Goal: Information Seeking & Learning: Learn about a topic

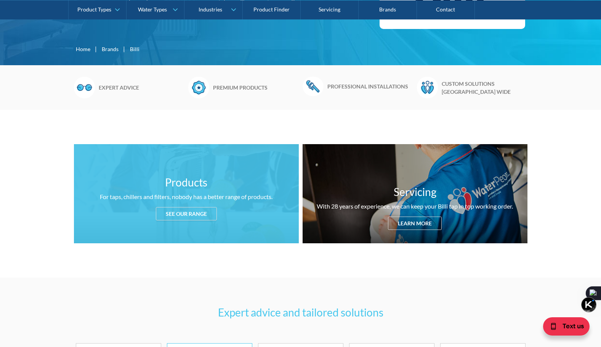
click at [189, 217] on div "See our range" at bounding box center [186, 213] width 61 height 13
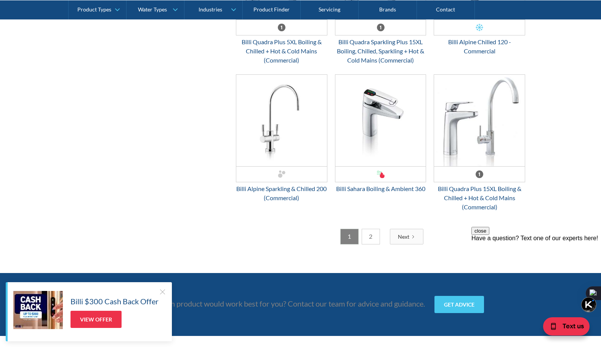
scroll to position [1959, 0]
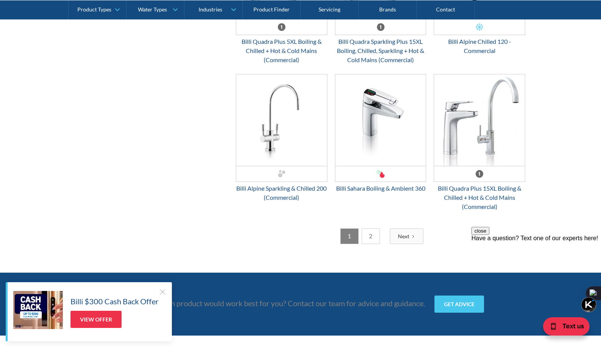
click at [378, 238] on link "2" at bounding box center [371, 236] width 18 height 16
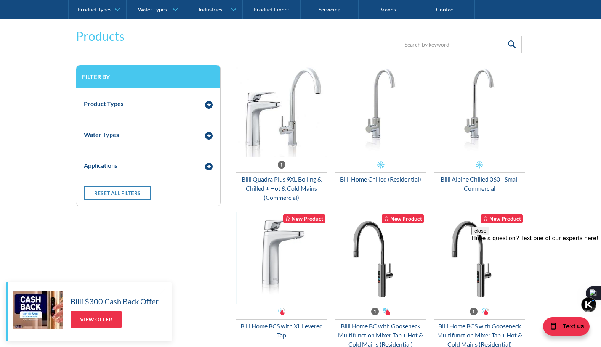
scroll to position [1044, 0]
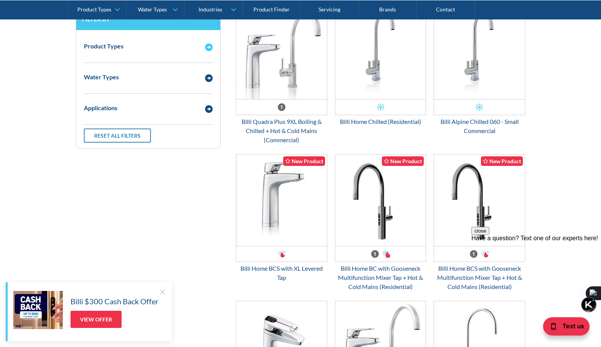
click at [129, 49] on div "Product Types" at bounding box center [140, 47] width 121 height 10
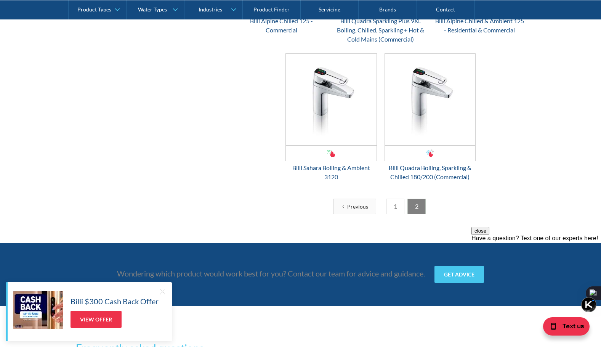
scroll to position [1463, 0]
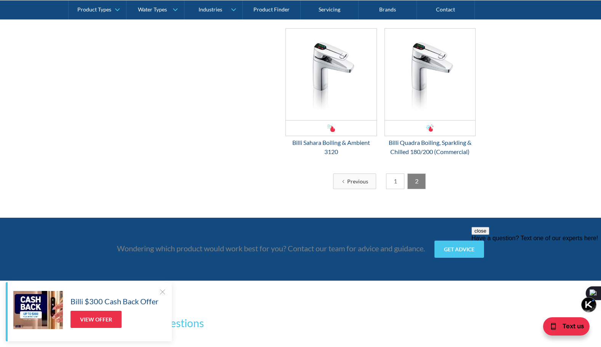
click at [392, 178] on link "1" at bounding box center [395, 181] width 18 height 16
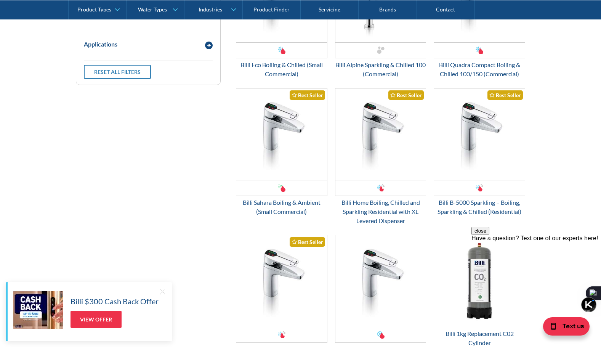
scroll to position [1273, 0]
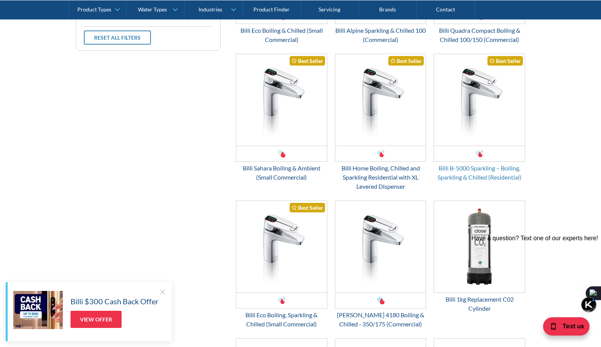
click at [476, 177] on div "Billi B-5000 Sparkling – Boiling, Sparkling & Chilled (Residential)" at bounding box center [479, 172] width 91 height 18
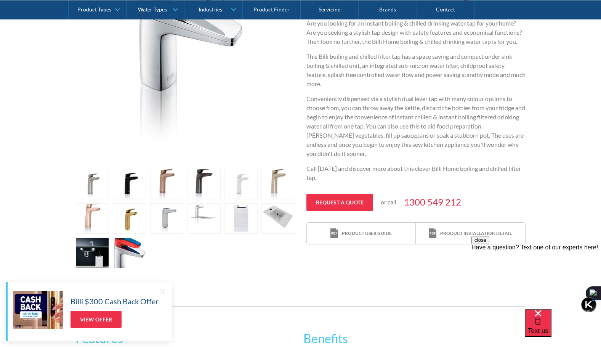
scroll to position [305, 0]
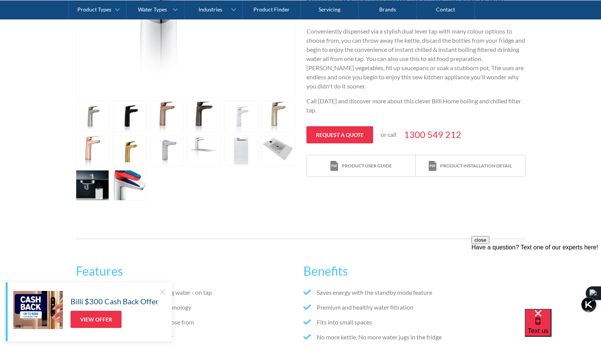
click at [109, 132] on link "open lightbox" at bounding box center [93, 116] width 34 height 30
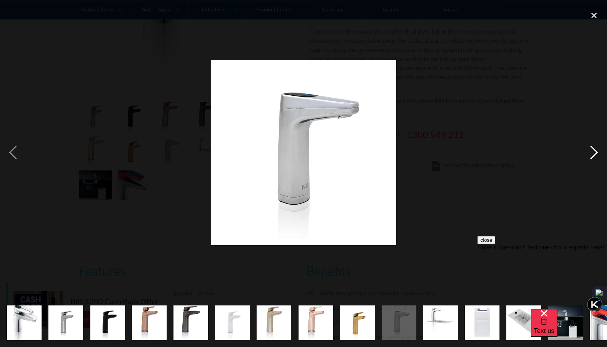
click at [593, 151] on div "next image" at bounding box center [594, 152] width 26 height 291
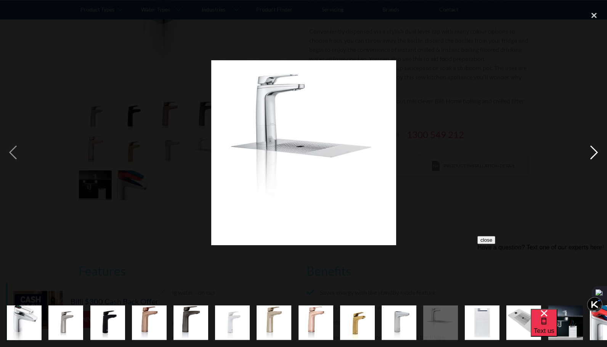
click at [593, 151] on div "next image" at bounding box center [594, 152] width 26 height 291
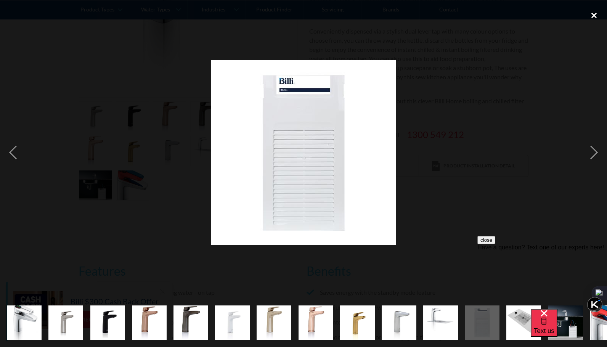
click at [589, 14] on div "close lightbox" at bounding box center [594, 15] width 26 height 17
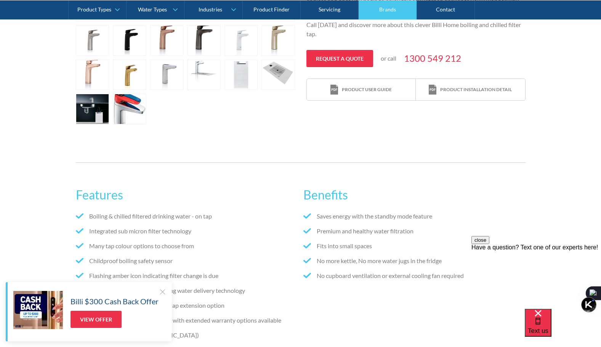
scroll to position [229, 0]
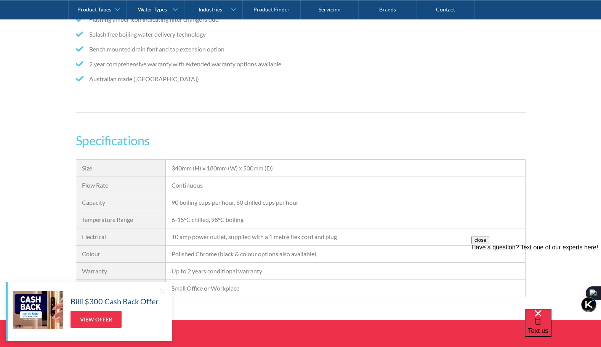
scroll to position [686, 0]
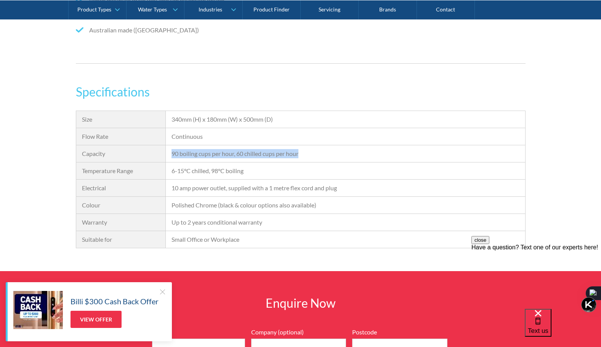
drag, startPoint x: 170, startPoint y: 153, endPoint x: 300, endPoint y: 150, distance: 129.6
click at [300, 150] on div "90 boiling cups per hour, 60 chilled cups per hour" at bounding box center [345, 153] width 359 height 17
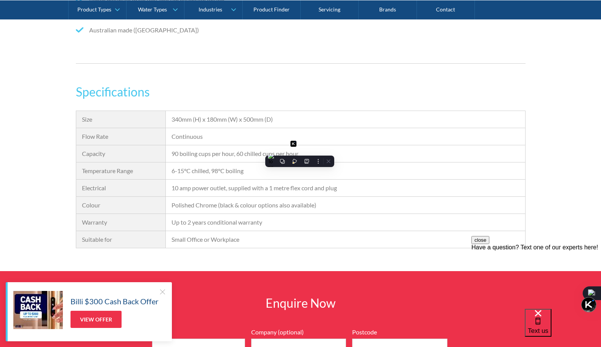
click at [251, 168] on div "6-15°C chilled, 98°C boiling" at bounding box center [345, 170] width 348 height 9
drag, startPoint x: 250, startPoint y: 170, endPoint x: 169, endPoint y: 172, distance: 81.2
click at [169, 172] on div "6-15°C chilled, 98°C boiling" at bounding box center [345, 170] width 359 height 17
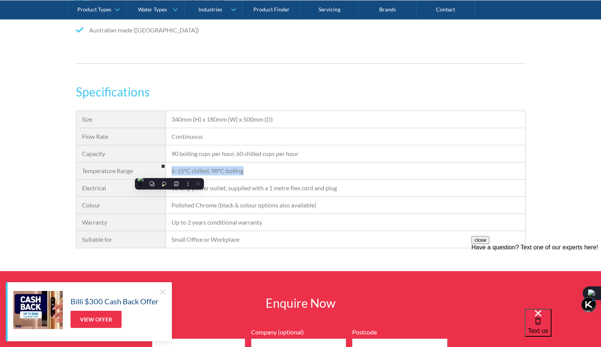
click at [300, 168] on div "6-15°C chilled, 98°C boiling" at bounding box center [345, 170] width 348 height 9
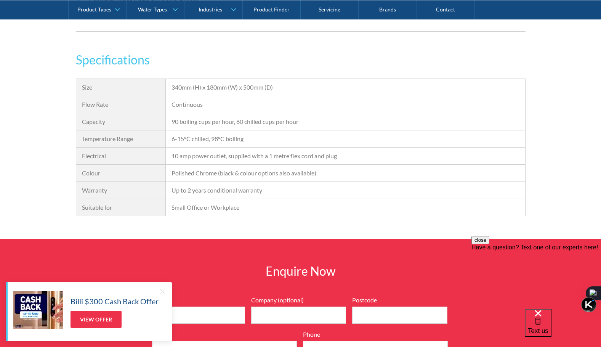
scroll to position [762, 0]
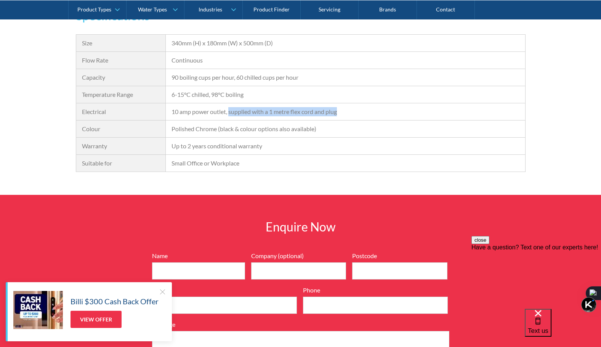
drag, startPoint x: 230, startPoint y: 111, endPoint x: 342, endPoint y: 112, distance: 112.0
click at [342, 112] on div "10 amp power outlet, supplied with a 1 metre flex cord and plug" at bounding box center [345, 111] width 348 height 9
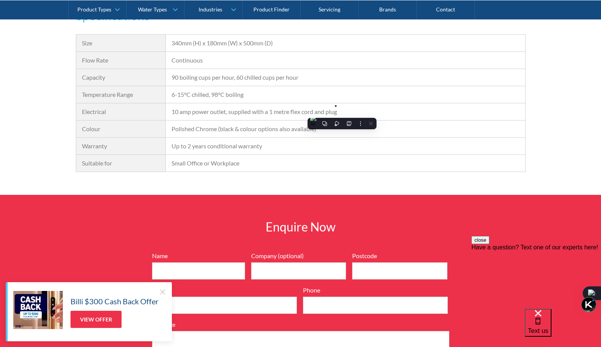
click at [346, 136] on div "Polished Chrome (black & colour options also available)" at bounding box center [345, 128] width 359 height 17
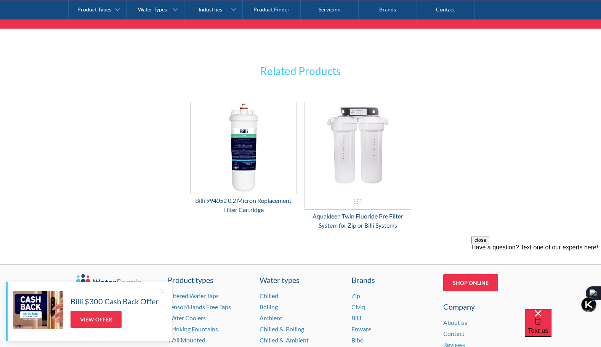
scroll to position [1181, 0]
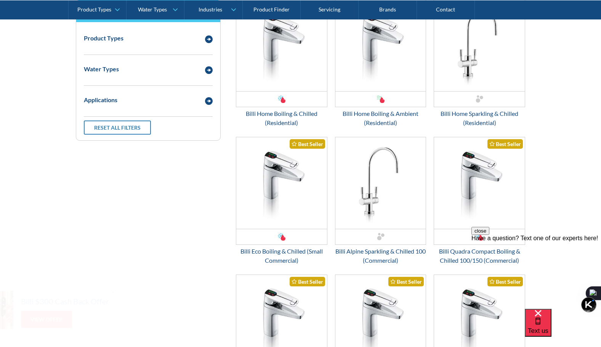
scroll to position [1067, 0]
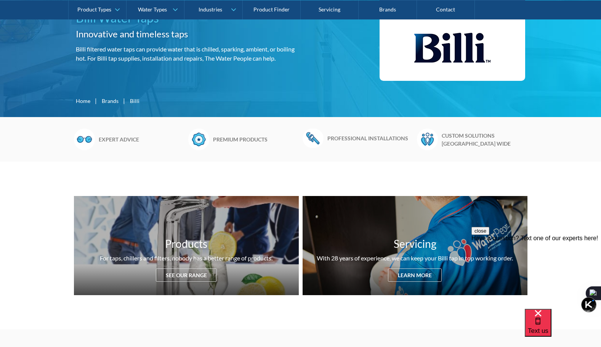
scroll to position [152, 0]
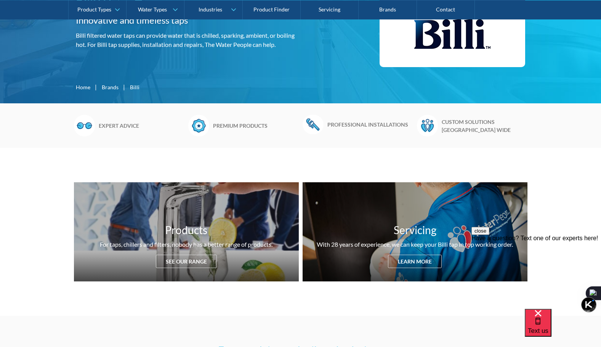
click at [231, 123] on h6 "Premium products" at bounding box center [256, 126] width 86 height 8
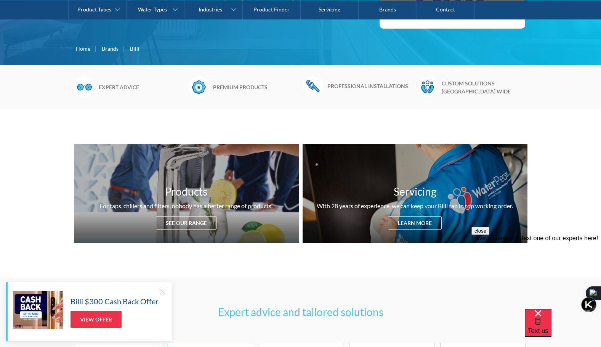
scroll to position [191, 0]
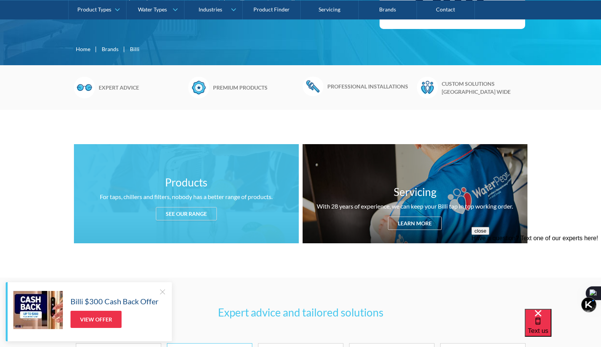
click at [188, 203] on div "Products For taps, chillers and filters, nobody has a better range of products.…" at bounding box center [186, 193] width 225 height 99
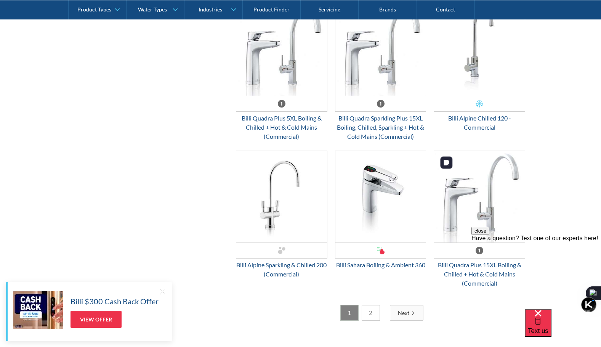
scroll to position [1882, 0]
